Goal: Check status

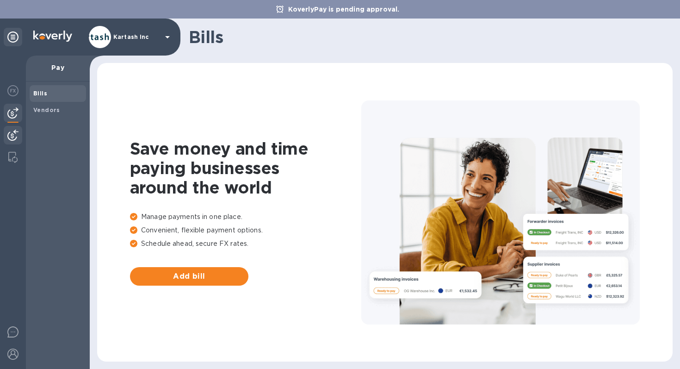
click at [11, 137] on img at bounding box center [12, 135] width 11 height 11
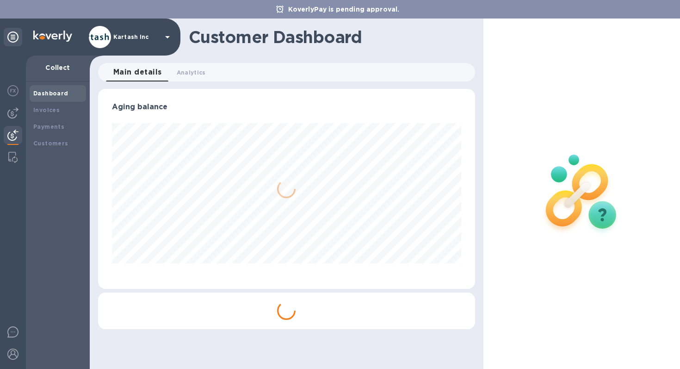
scroll to position [462695, 462521]
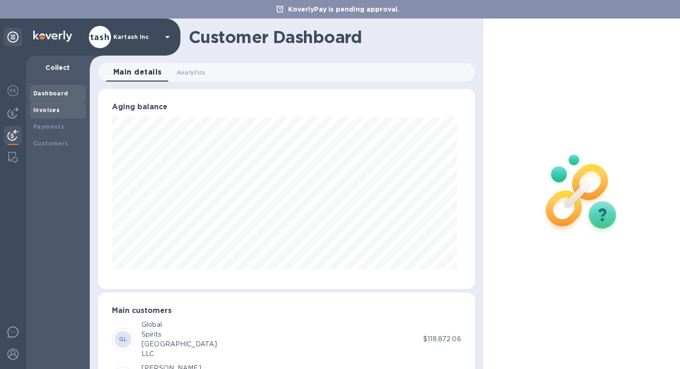
click at [63, 117] on div "Invoices" at bounding box center [58, 110] width 56 height 17
